Goal: Task Accomplishment & Management: Use online tool/utility

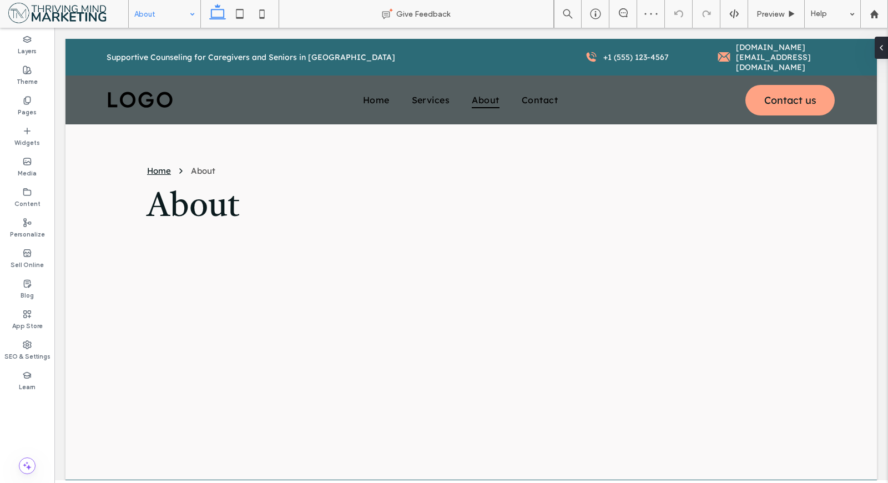
click at [147, 19] on input at bounding box center [161, 14] width 55 height 28
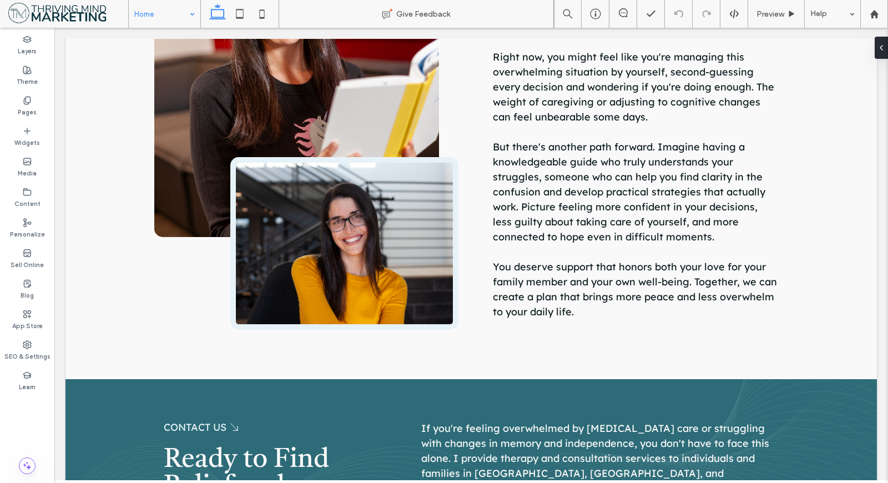
scroll to position [2972, 0]
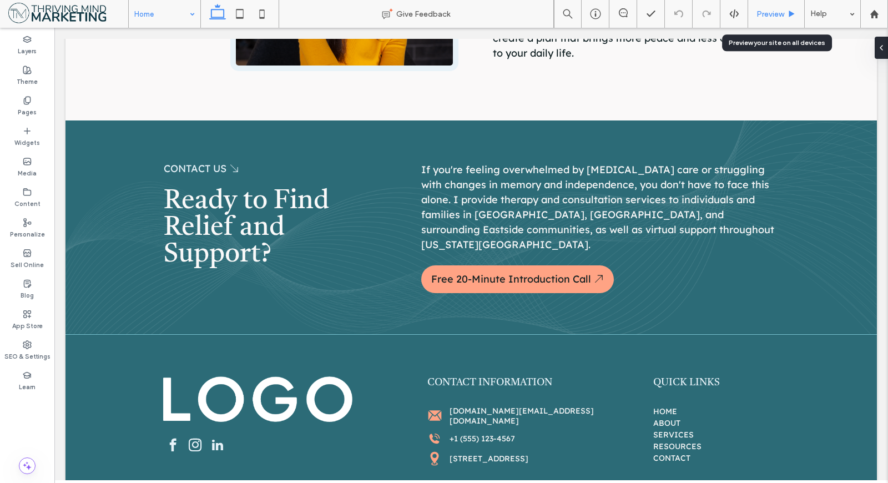
click at [794, 14] on icon at bounding box center [792, 14] width 8 height 8
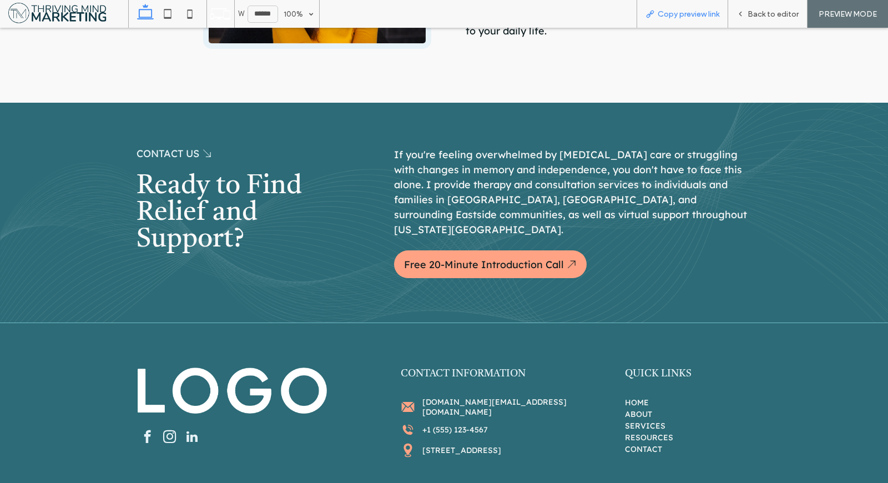
scroll to position [3023, 0]
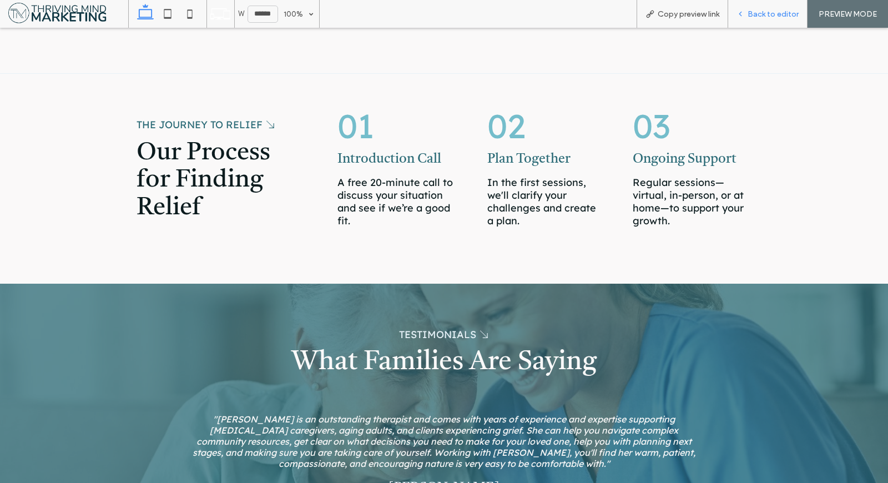
click at [770, 9] on span "Back to editor" at bounding box center [773, 13] width 51 height 9
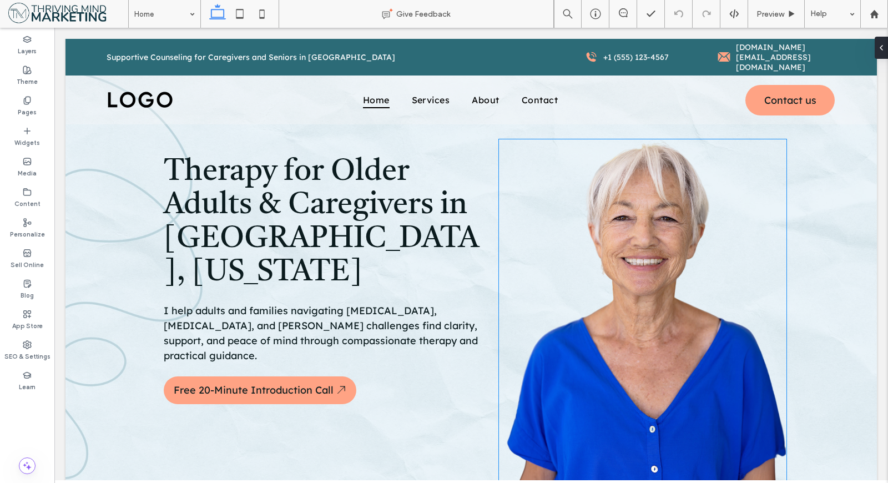
click at [640, 293] on img at bounding box center [643, 313] width 288 height 349
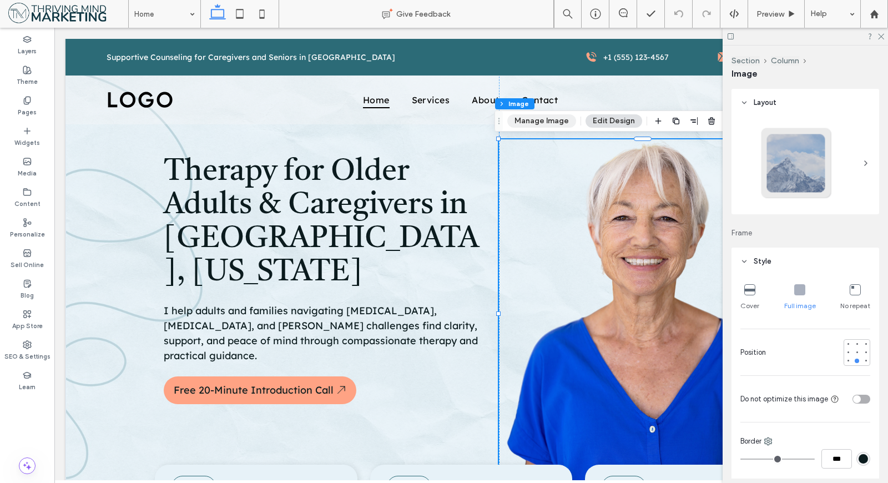
click at [532, 123] on button "Manage Image" at bounding box center [541, 120] width 69 height 13
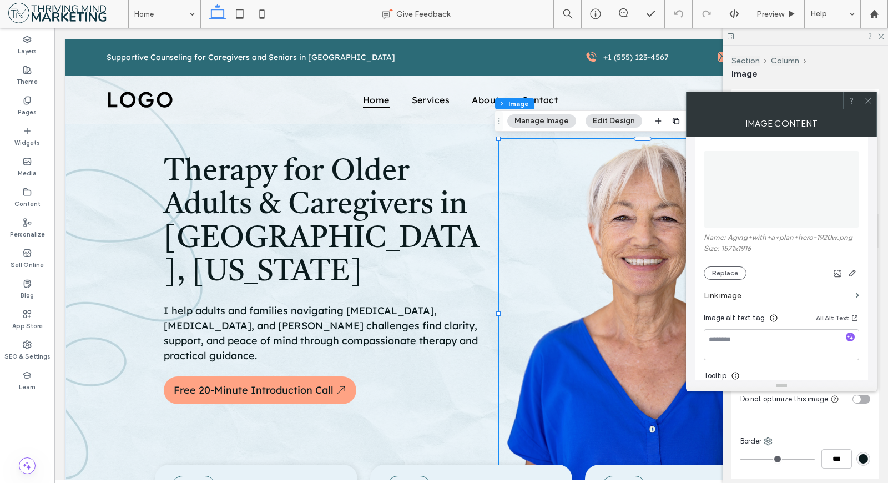
scroll to position [185, 0]
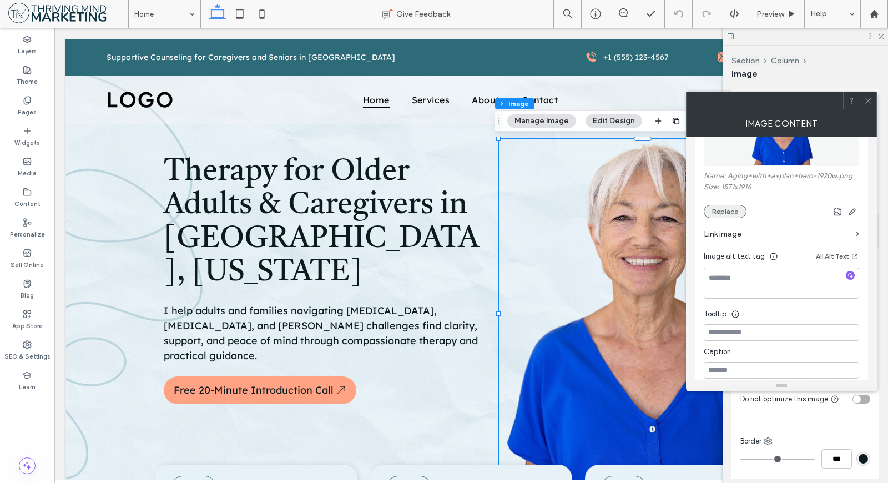
click at [719, 207] on button "Replace" at bounding box center [725, 211] width 43 height 13
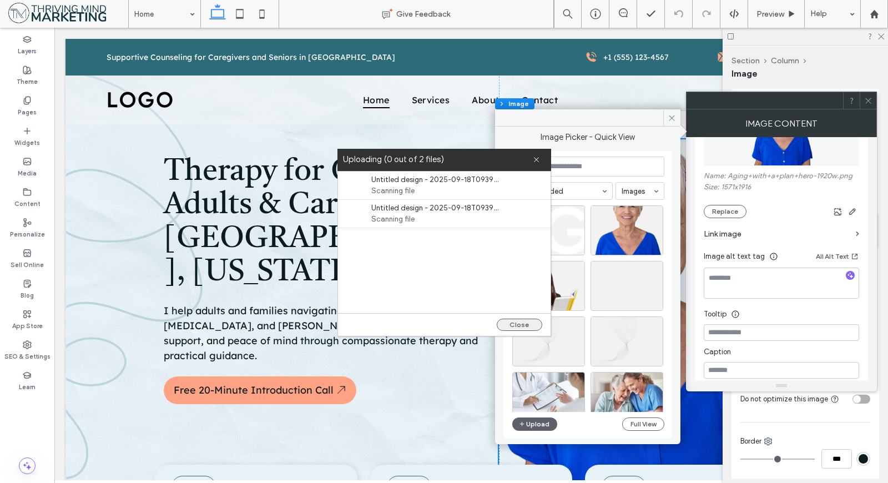
click at [518, 321] on button "Close" at bounding box center [520, 325] width 46 height 12
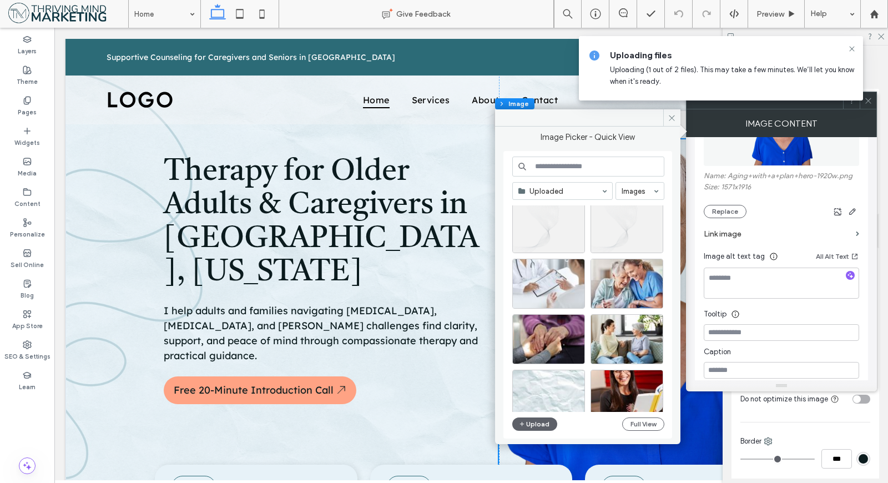
scroll to position [0, 0]
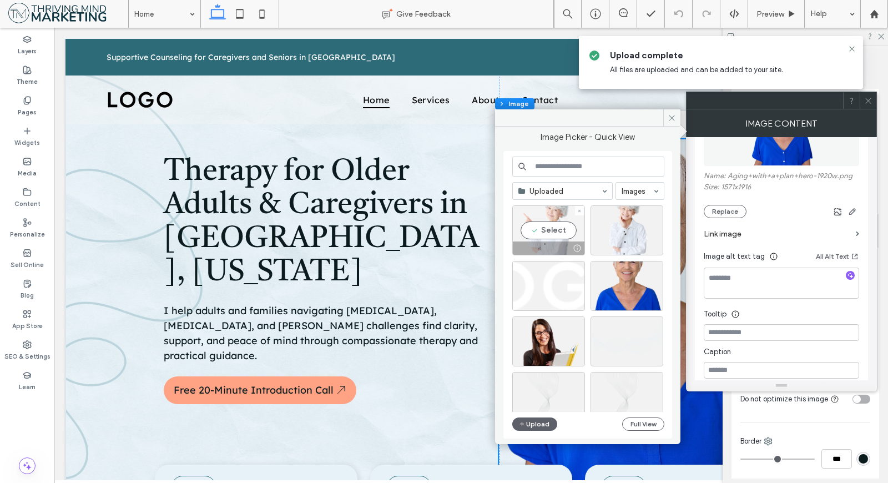
click at [571, 235] on div "Select" at bounding box center [548, 230] width 73 height 50
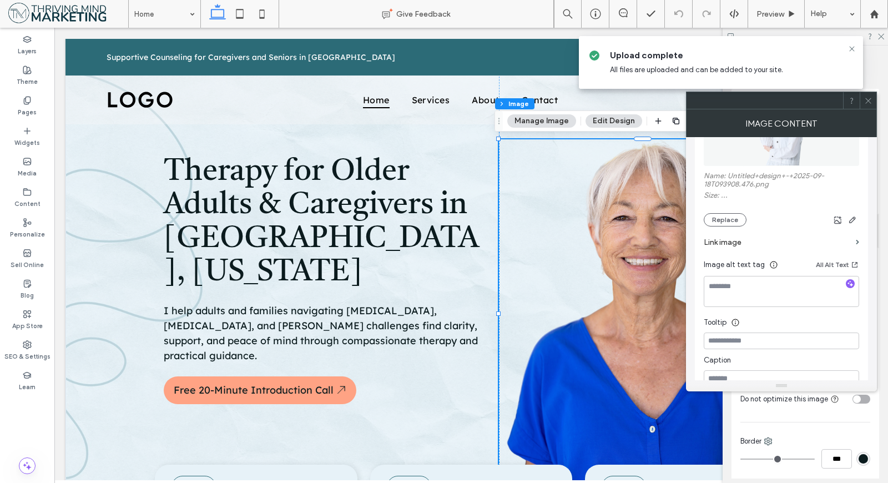
click at [866, 102] on icon at bounding box center [868, 101] width 8 height 8
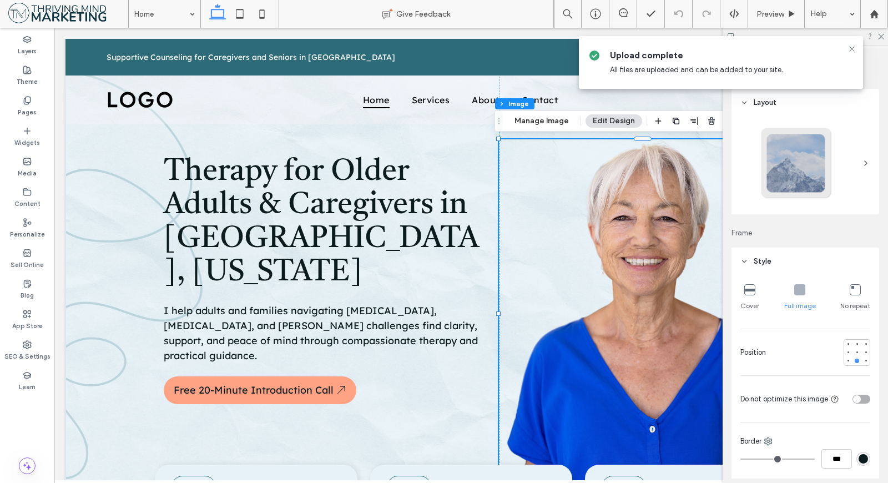
click at [853, 49] on icon at bounding box center [852, 48] width 9 height 9
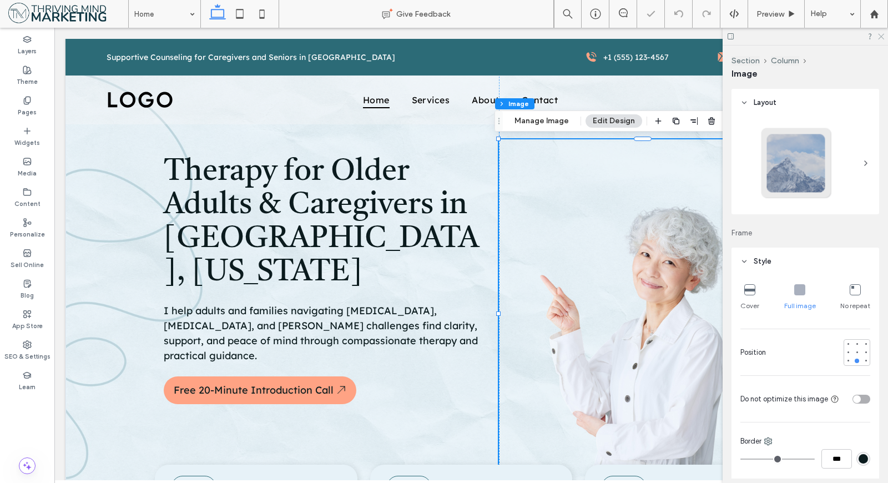
click at [879, 36] on icon at bounding box center [880, 35] width 7 height 7
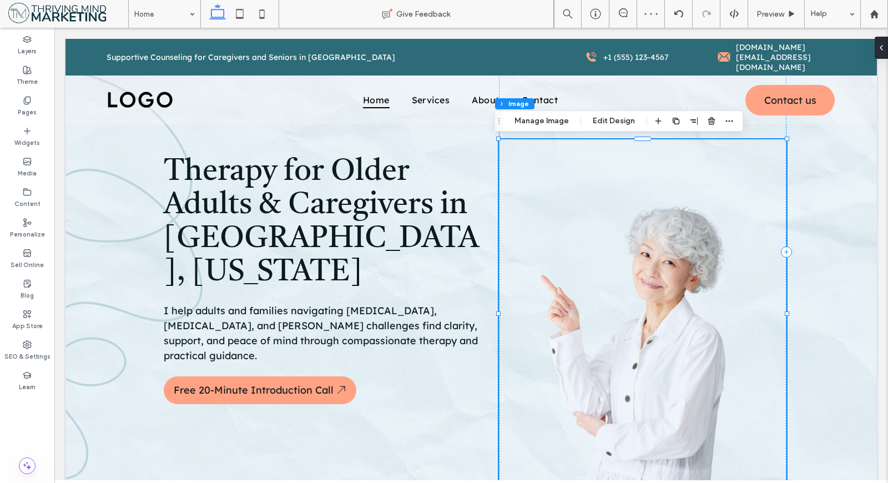
click at [667, 296] on img at bounding box center [643, 313] width 288 height 349
click at [612, 120] on button "Edit Design" at bounding box center [614, 120] width 57 height 13
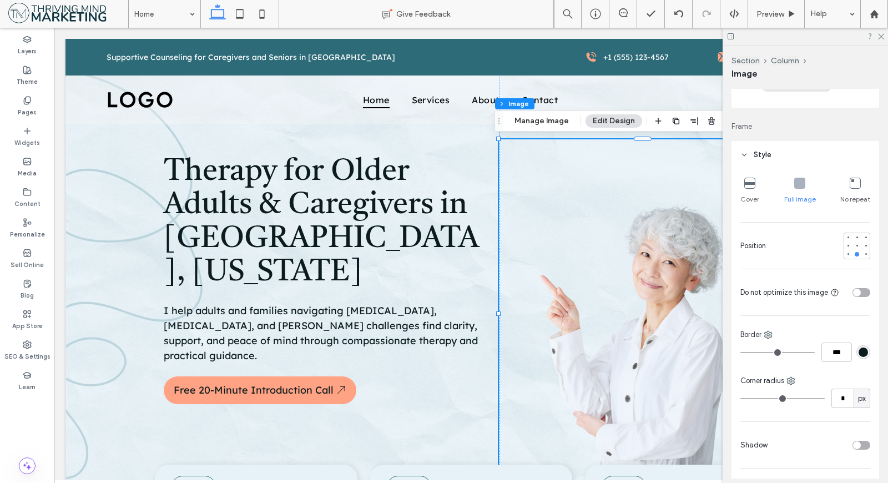
scroll to position [185, 0]
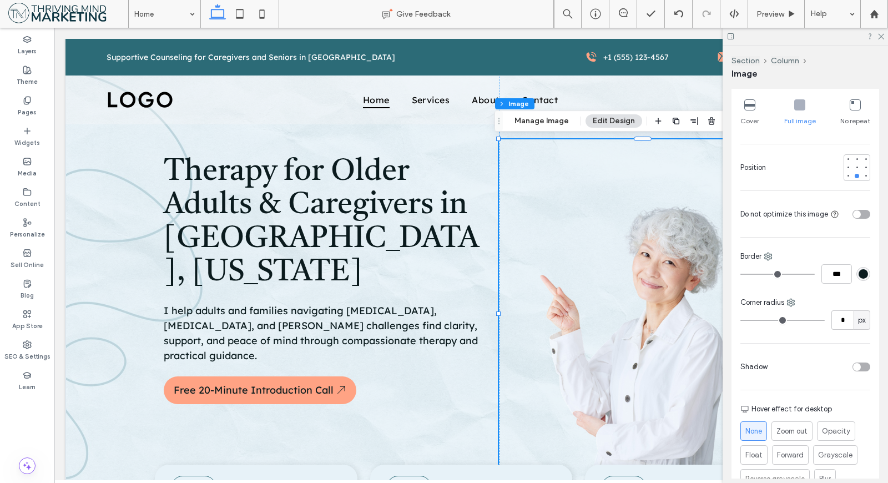
click at [752, 110] on div at bounding box center [749, 105] width 11 height 12
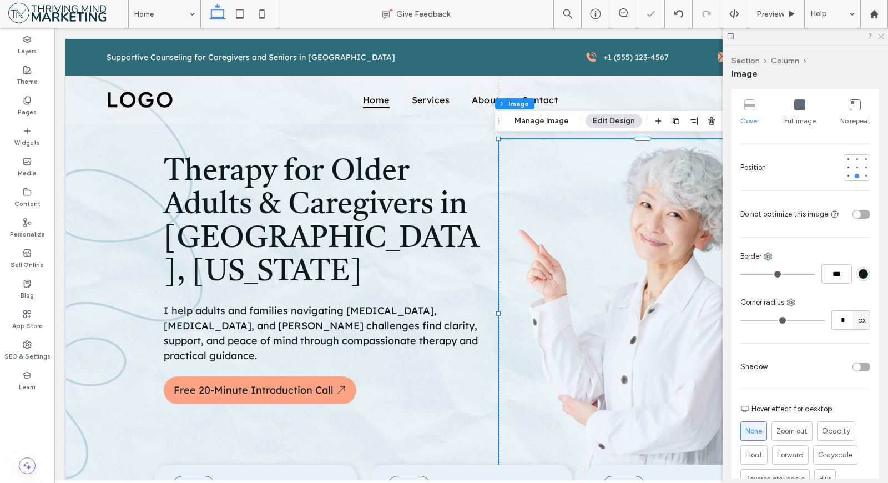
click at [879, 37] on icon at bounding box center [880, 35] width 7 height 7
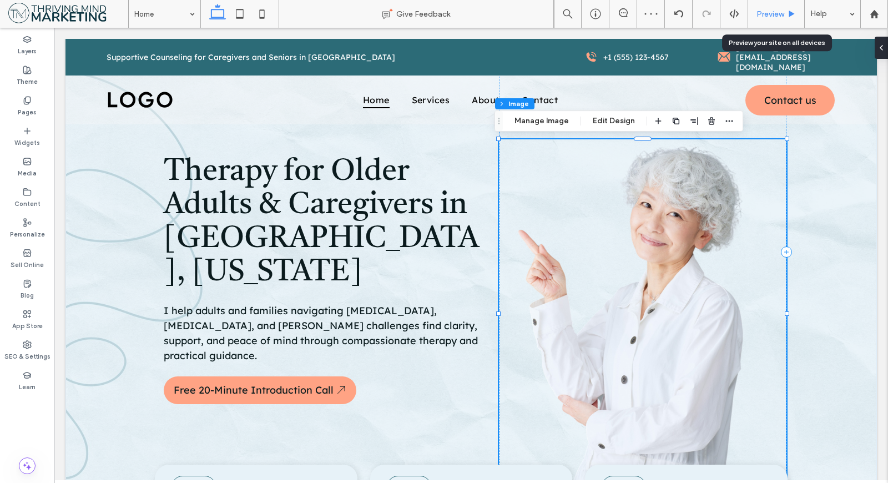
click at [781, 14] on span "Preview" at bounding box center [771, 13] width 28 height 9
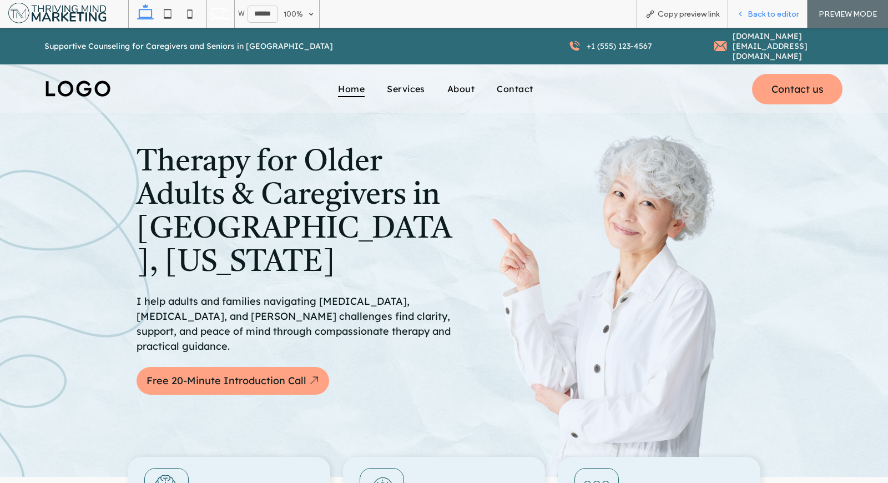
click at [780, 11] on span "Back to editor" at bounding box center [773, 13] width 51 height 9
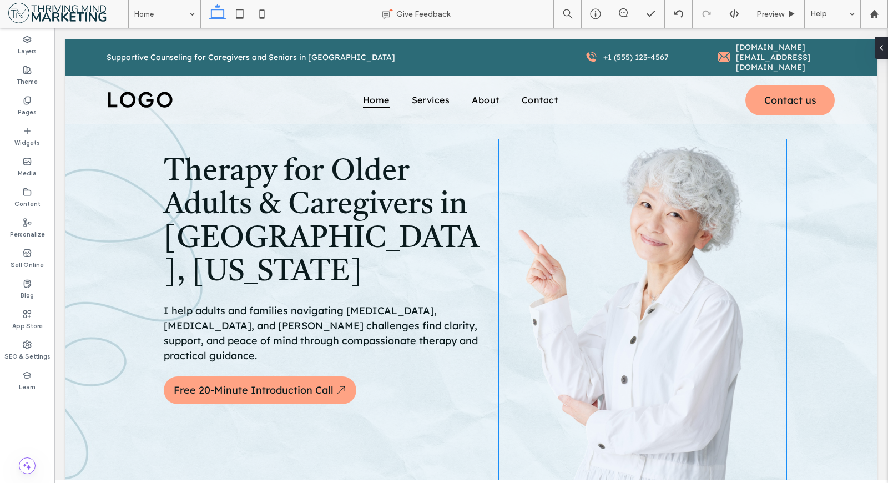
click at [646, 288] on img at bounding box center [643, 313] width 288 height 349
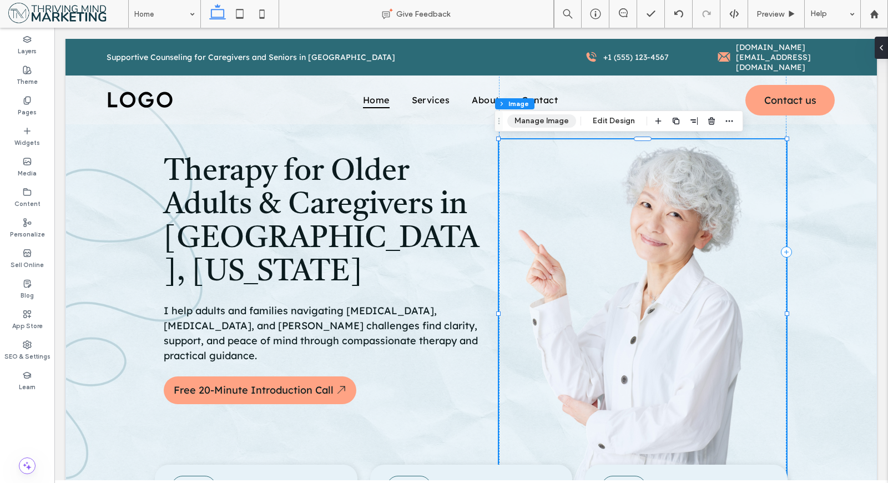
click at [546, 115] on button "Manage Image" at bounding box center [541, 120] width 69 height 13
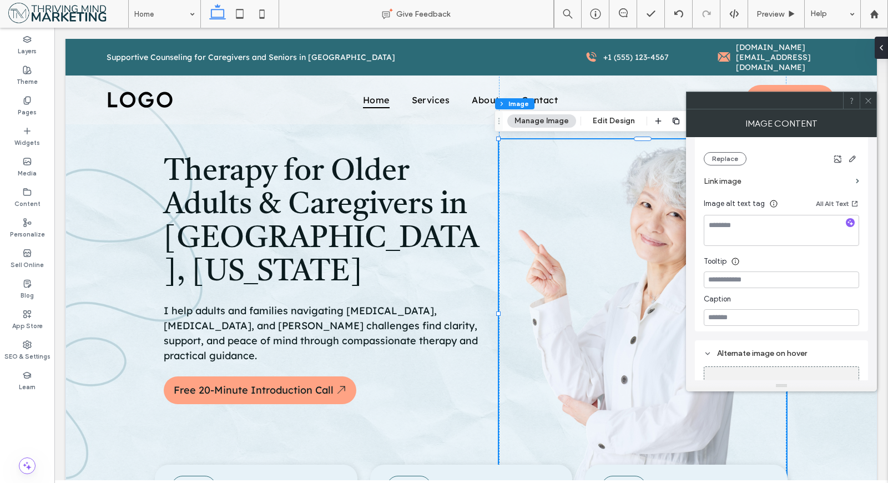
scroll to position [246, 0]
click at [717, 162] on button "Replace" at bounding box center [725, 158] width 43 height 13
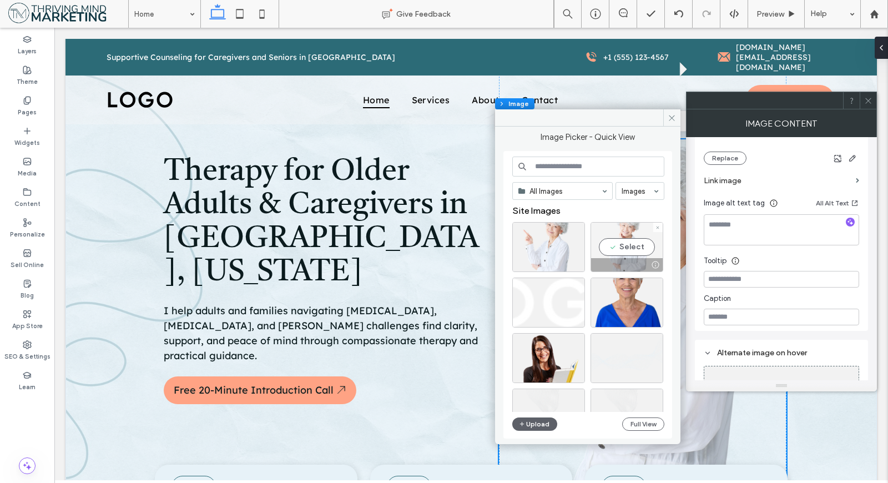
click at [633, 248] on div "Select" at bounding box center [627, 247] width 73 height 50
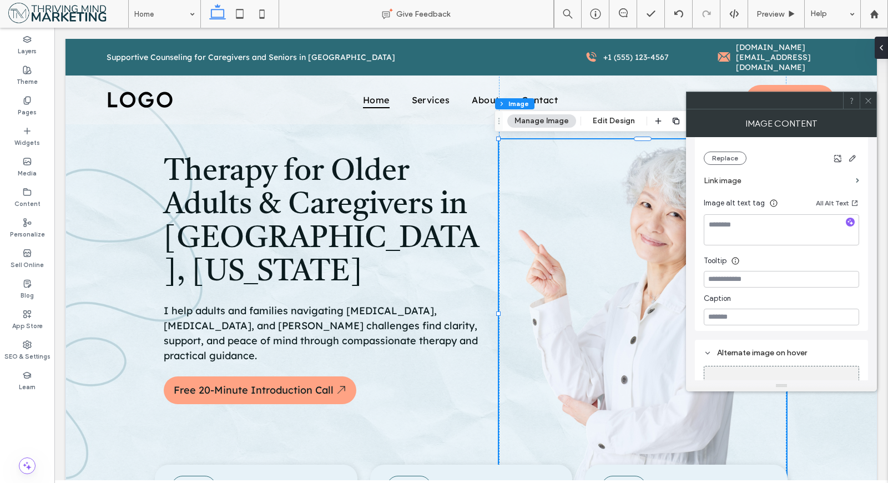
click at [866, 102] on icon at bounding box center [868, 101] width 8 height 8
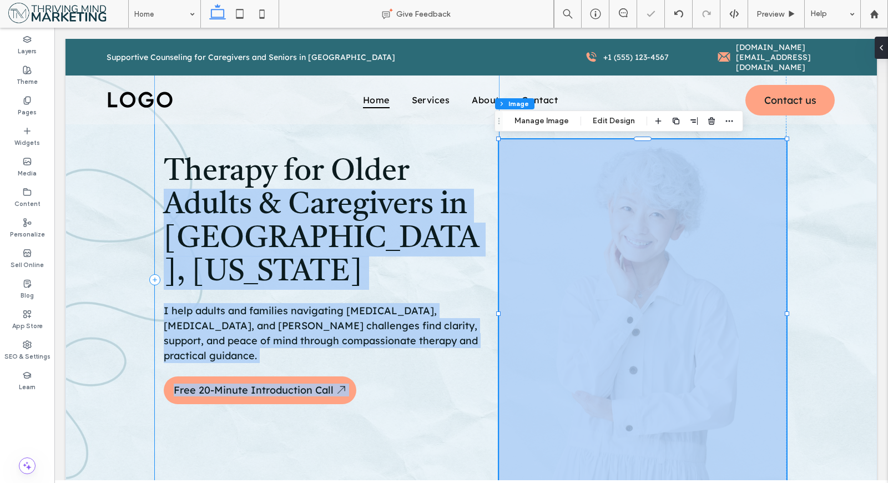
drag, startPoint x: 495, startPoint y: 139, endPoint x: 487, endPoint y: 133, distance: 9.1
click at [627, 232] on img at bounding box center [643, 313] width 288 height 349
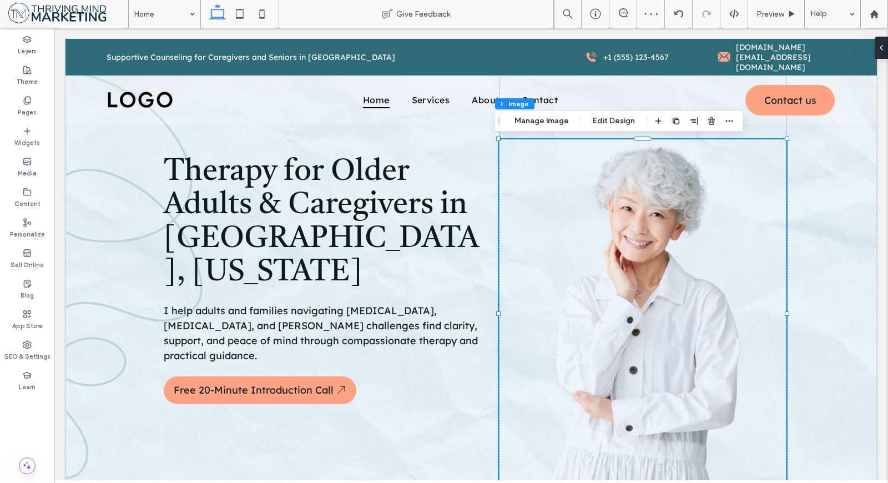
click at [862, 202] on div "Therapy for Older Adults & Caregivers in Redmond, Washington I help adults and …" at bounding box center [472, 263] width 812 height 449
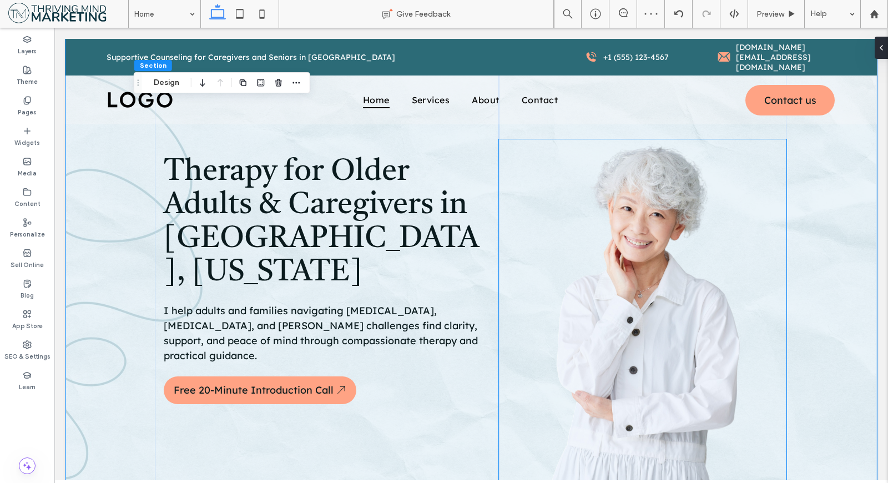
click at [687, 199] on img at bounding box center [643, 313] width 288 height 349
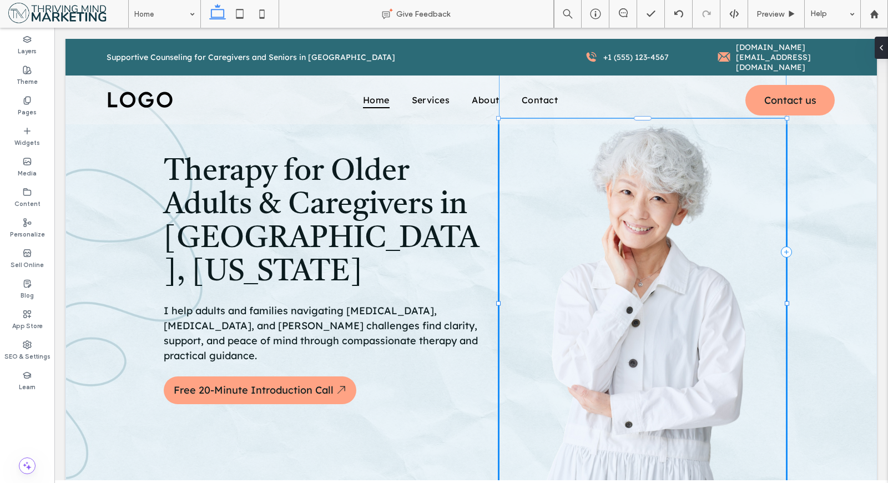
drag, startPoint x: 783, startPoint y: 139, endPoint x: 857, endPoint y: 118, distance: 77.2
click at [857, 118] on div "Therapy for Older Adults & Caregivers in Redmond, Washington I help adults and …" at bounding box center [472, 263] width 812 height 449
type input "***"
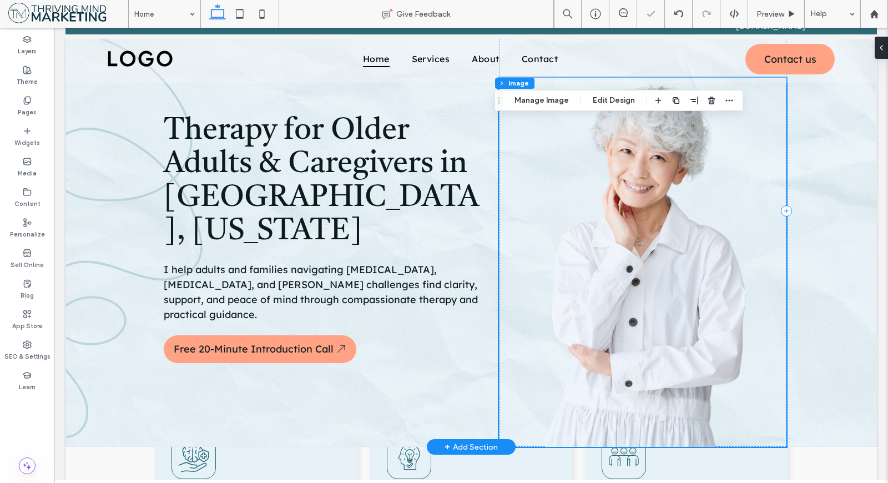
scroll to position [123, 0]
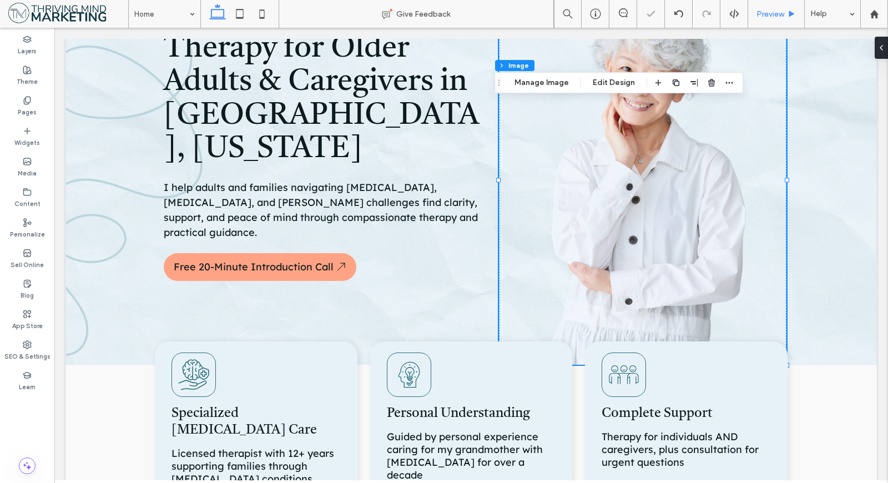
click at [777, 12] on span "Preview" at bounding box center [771, 13] width 28 height 9
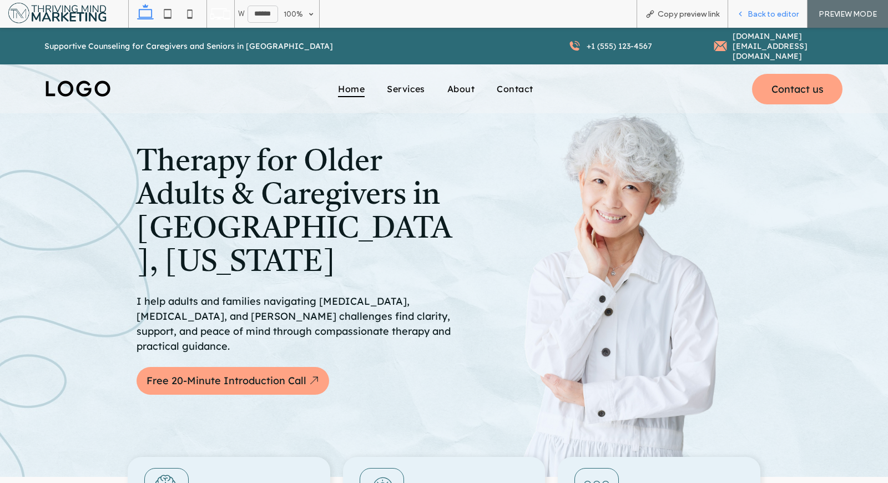
click at [757, 9] on span "Back to editor" at bounding box center [773, 13] width 51 height 9
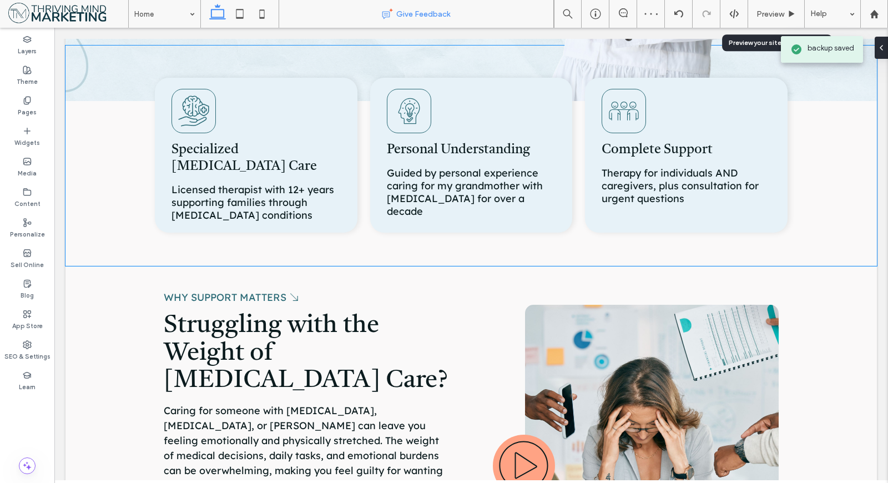
scroll to position [555, 0]
